Goal: Task Accomplishment & Management: Manage account settings

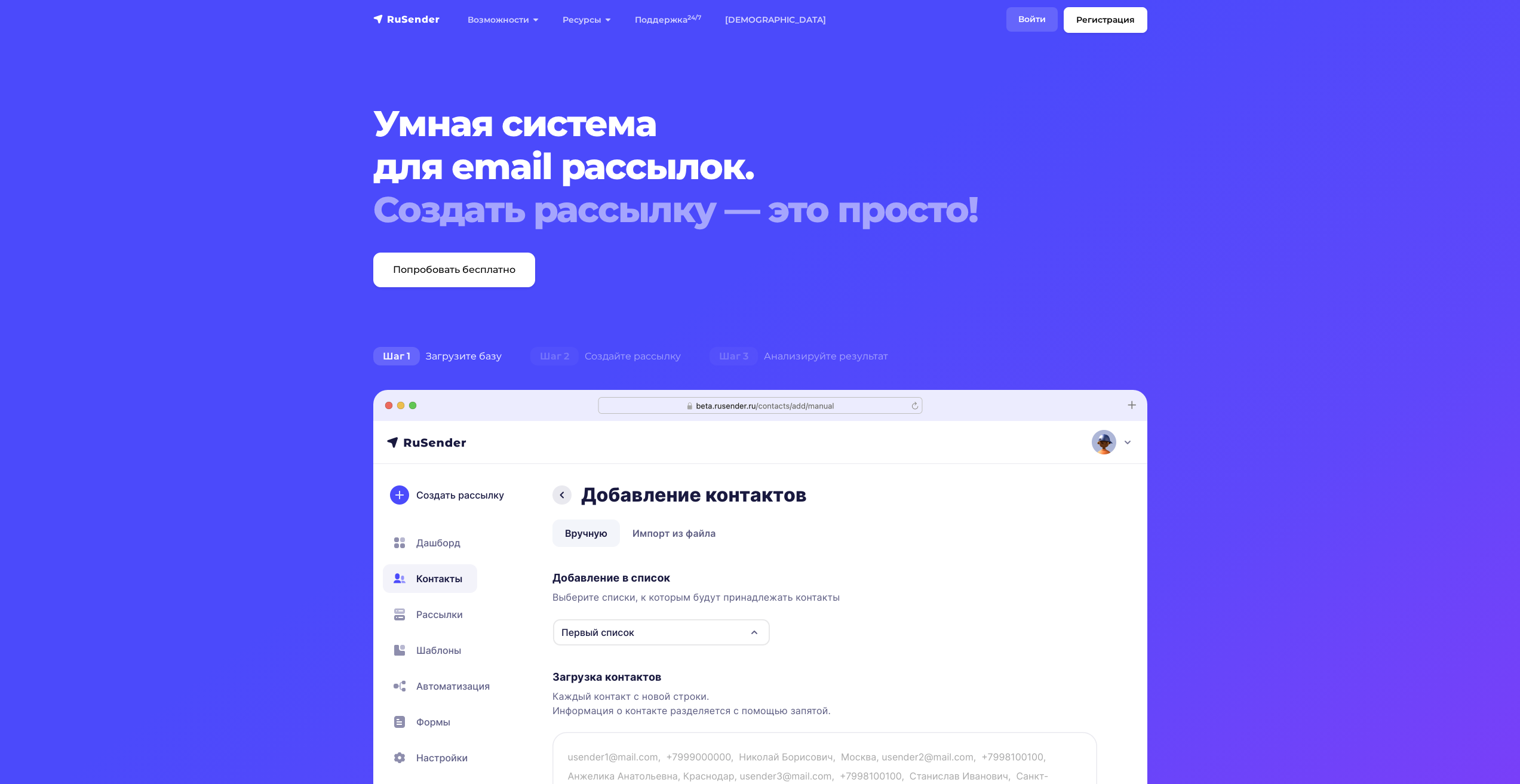
click at [1028, 21] on link "Войти" at bounding box center [1031, 20] width 51 height 25
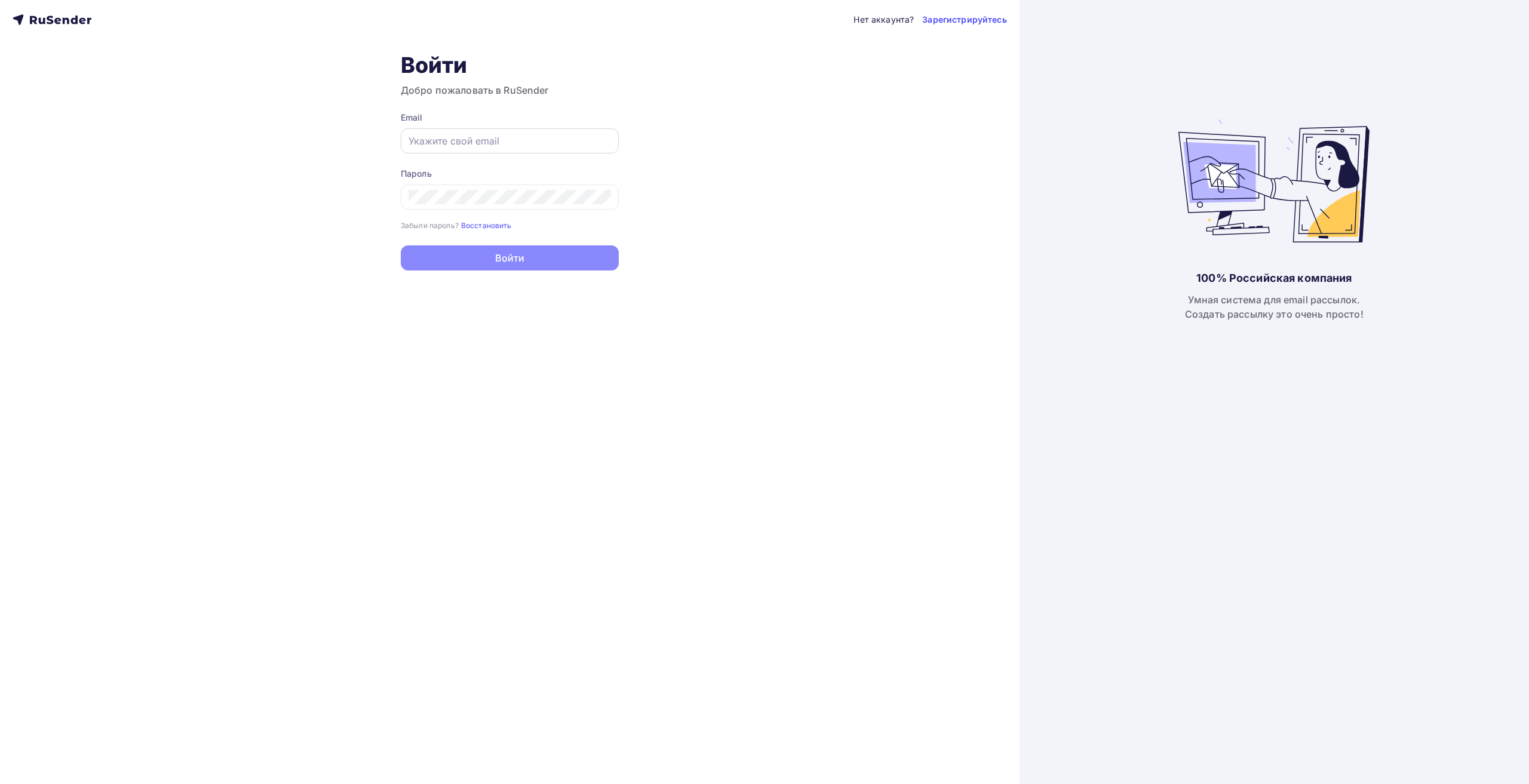
click at [455, 150] on div at bounding box center [510, 141] width 218 height 25
click at [469, 139] on input "text" at bounding box center [510, 141] width 202 height 14
paste input "[DOMAIN_NAME][EMAIL_ADDRESS][DOMAIN_NAME]"
type input "[DOMAIN_NAME][EMAIL_ADDRESS][DOMAIN_NAME]"
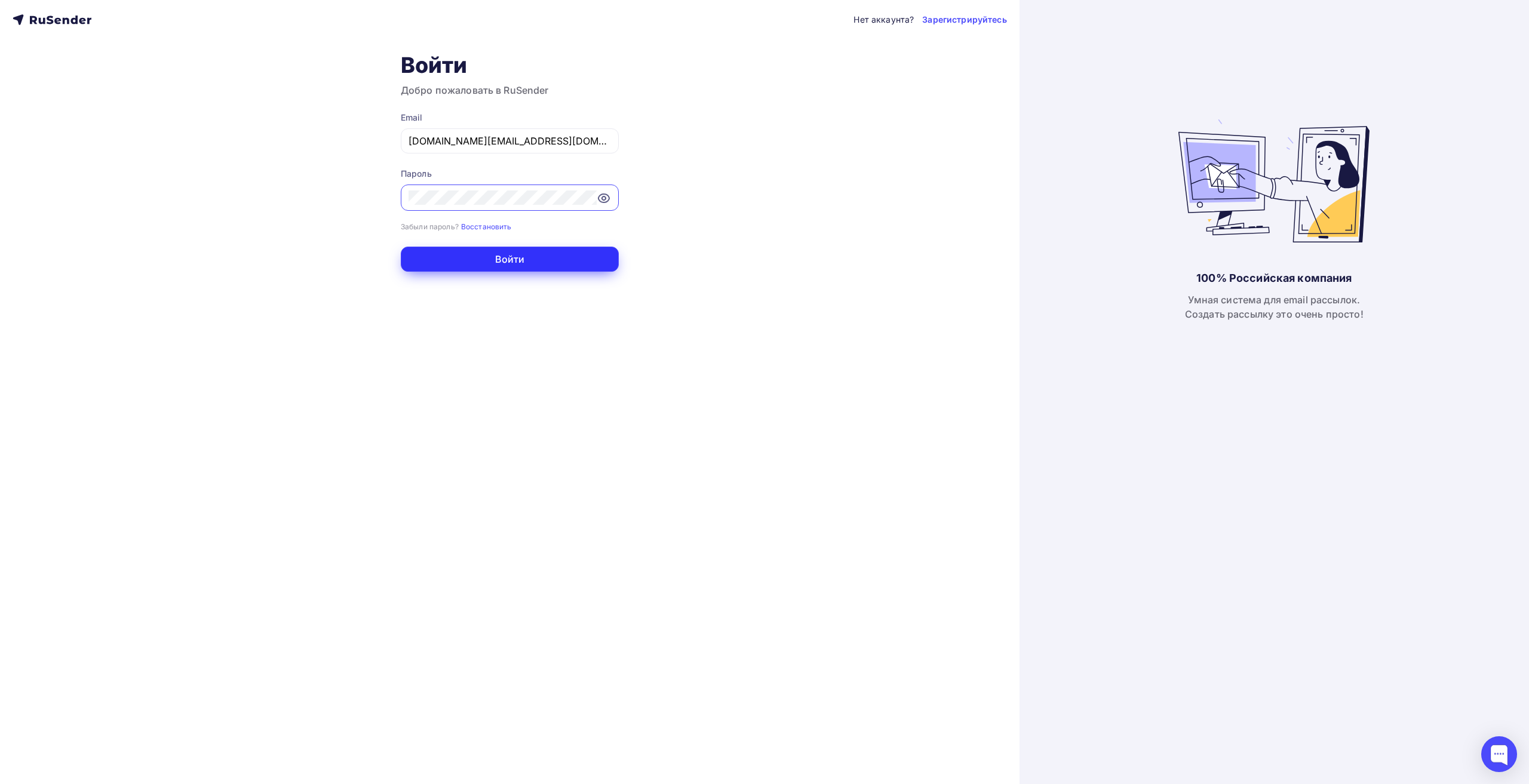
click at [437, 258] on button "Войти" at bounding box center [510, 259] width 218 height 25
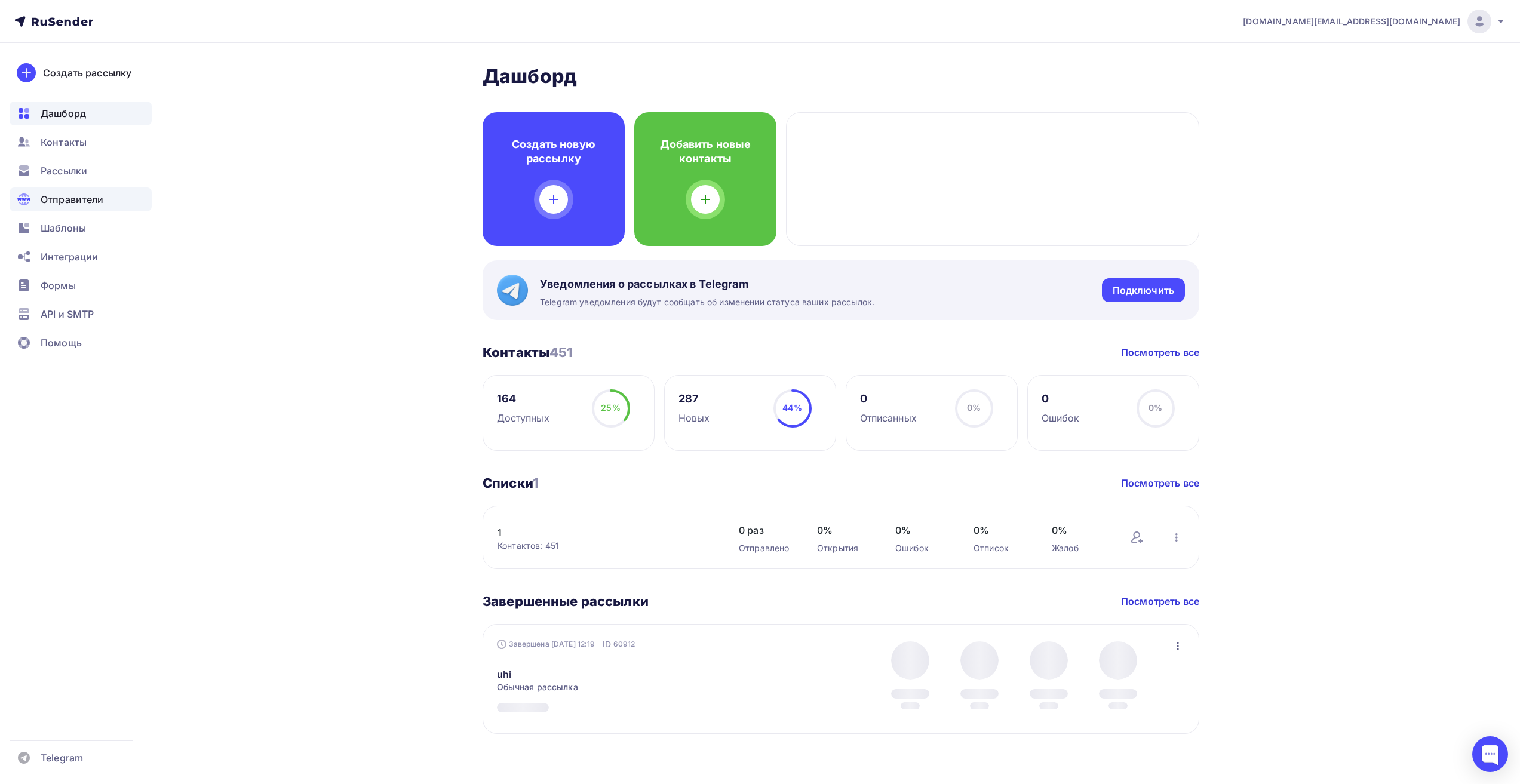
click at [84, 191] on div "Отправители" at bounding box center [80, 199] width 142 height 24
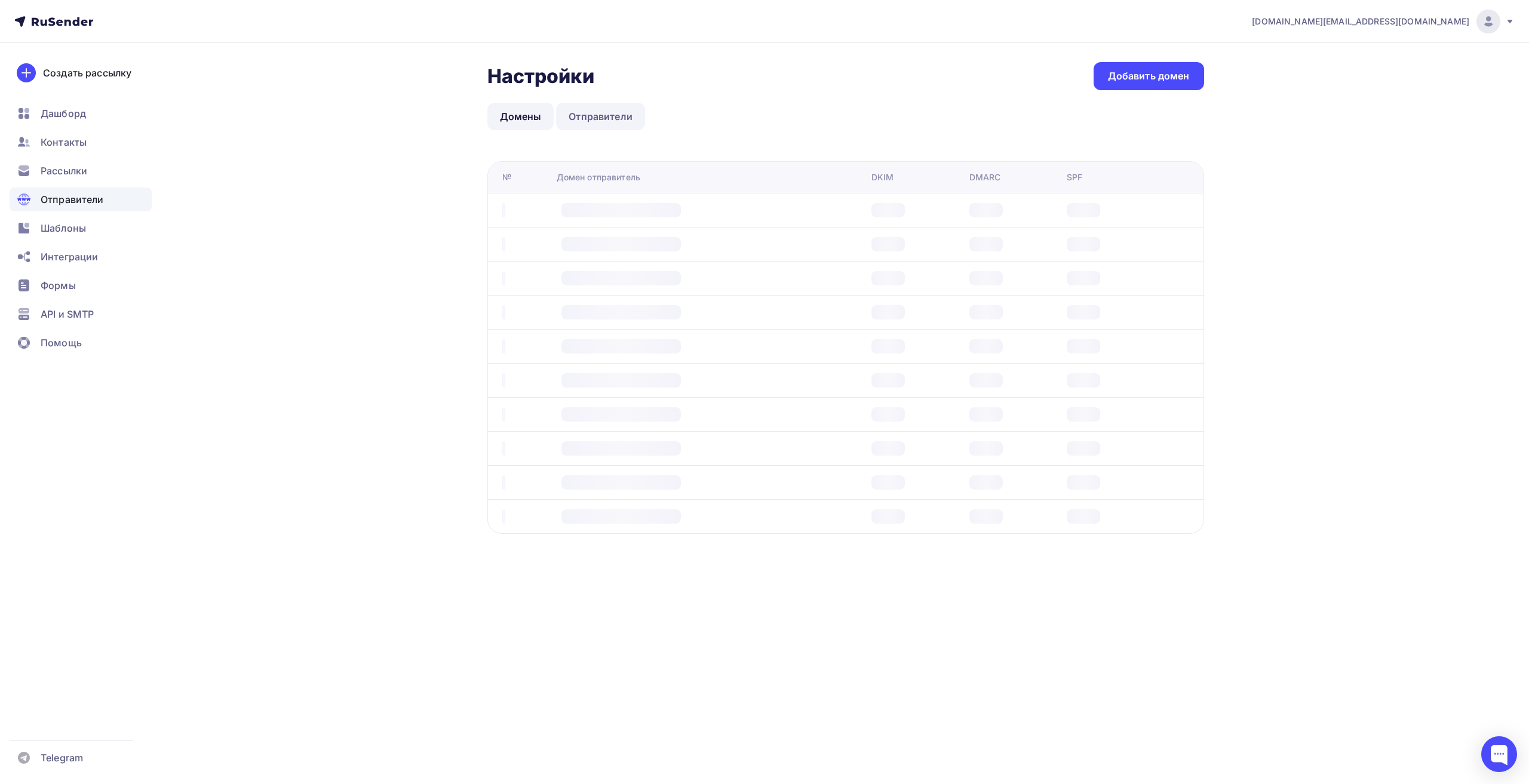
click at [622, 115] on link "Отправители" at bounding box center [600, 116] width 89 height 27
